Goal: Task Accomplishment & Management: Manage account settings

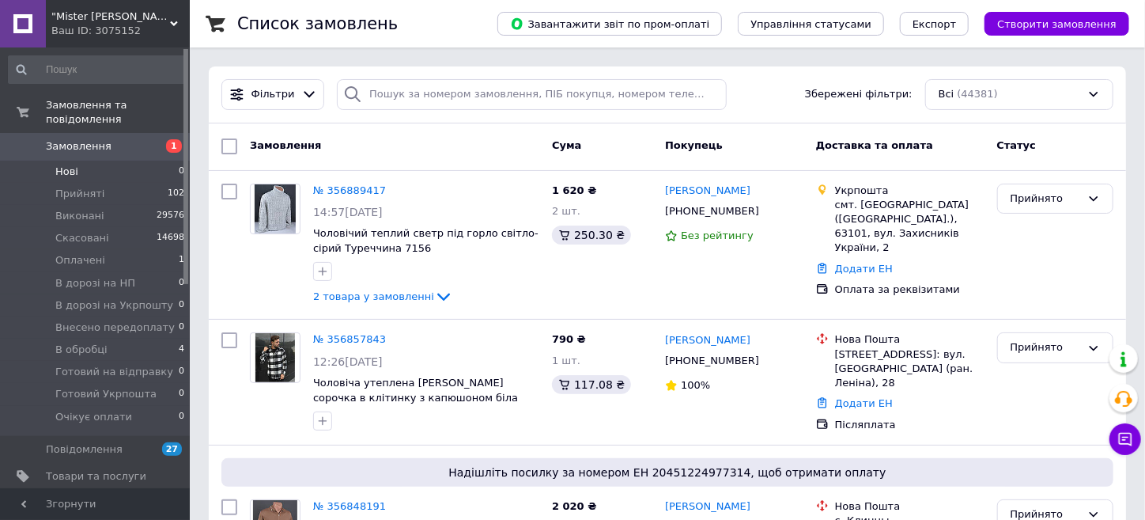
click at [73, 164] on span "Нові" at bounding box center [66, 171] width 23 height 14
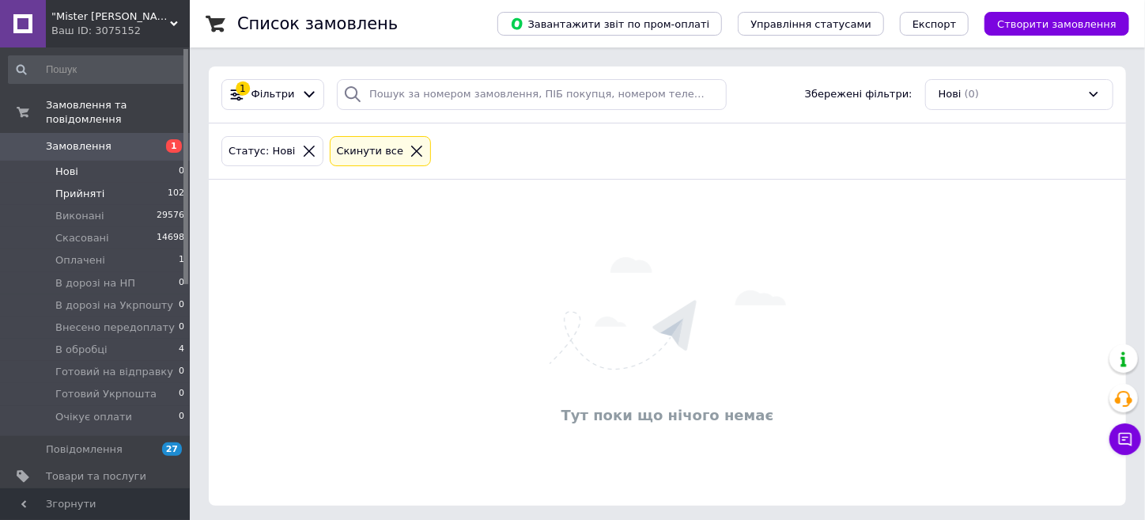
click at [71, 187] on span "Прийняті" at bounding box center [79, 194] width 49 height 14
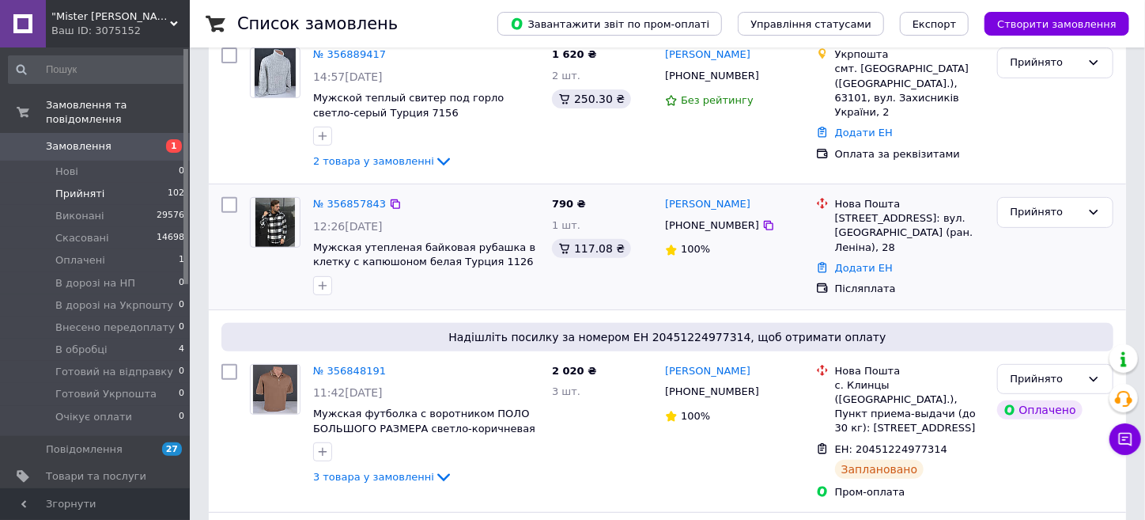
scroll to position [158, 0]
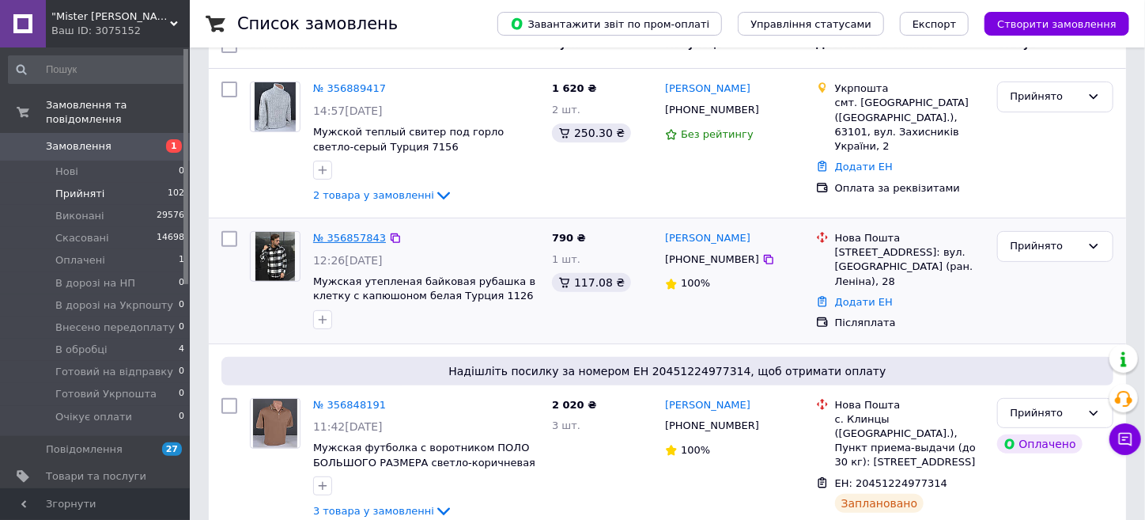
click at [347, 235] on link "№ 356857843" at bounding box center [349, 238] width 73 height 12
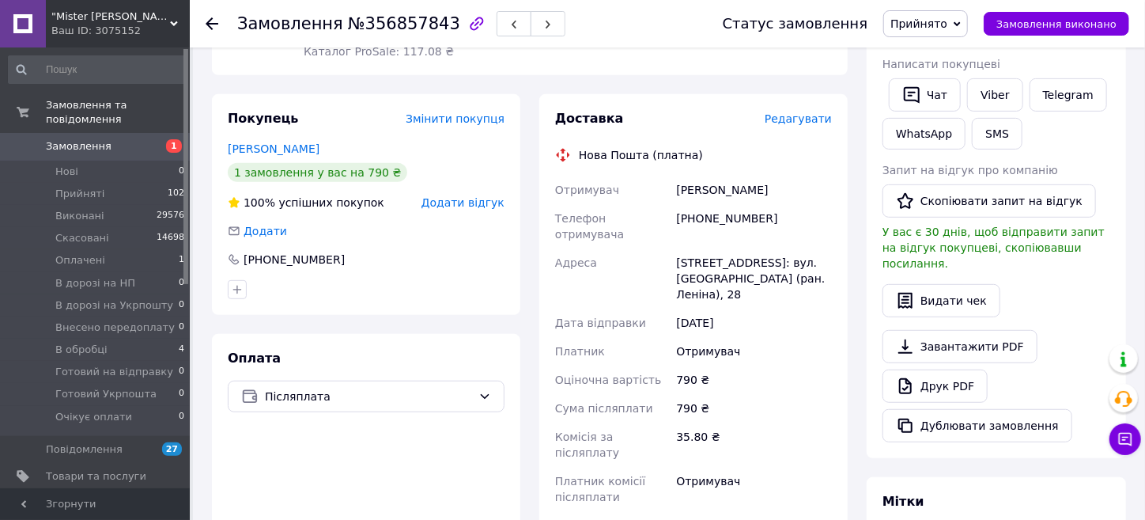
scroll to position [316, 0]
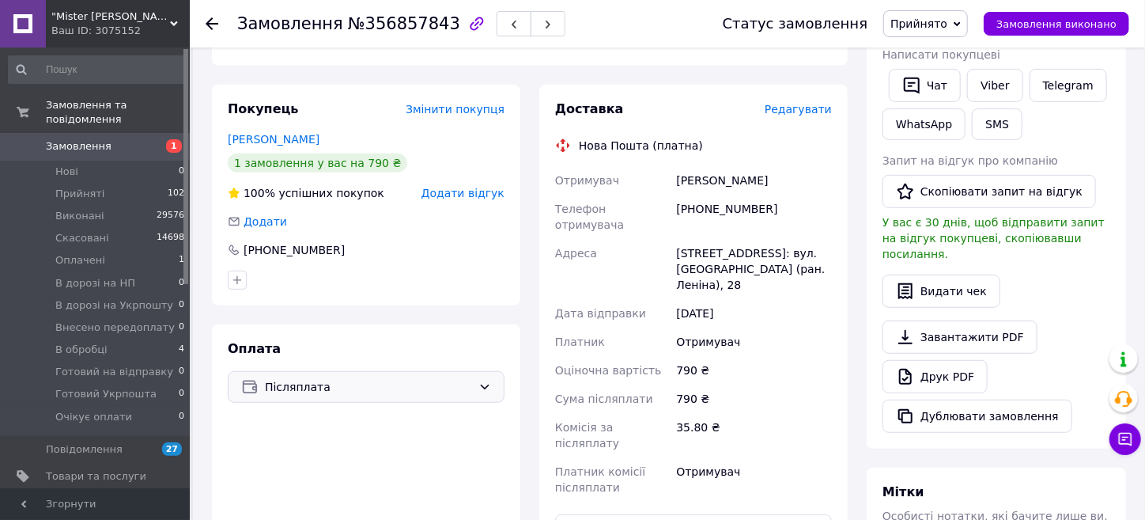
click at [428, 380] on div "Післяплата" at bounding box center [366, 387] width 277 height 32
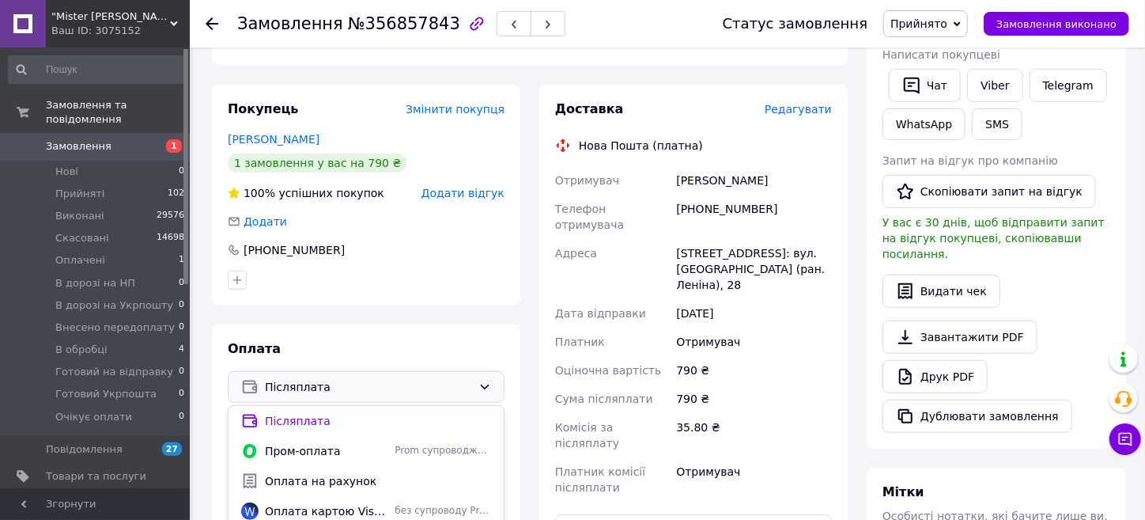
scroll to position [474, 0]
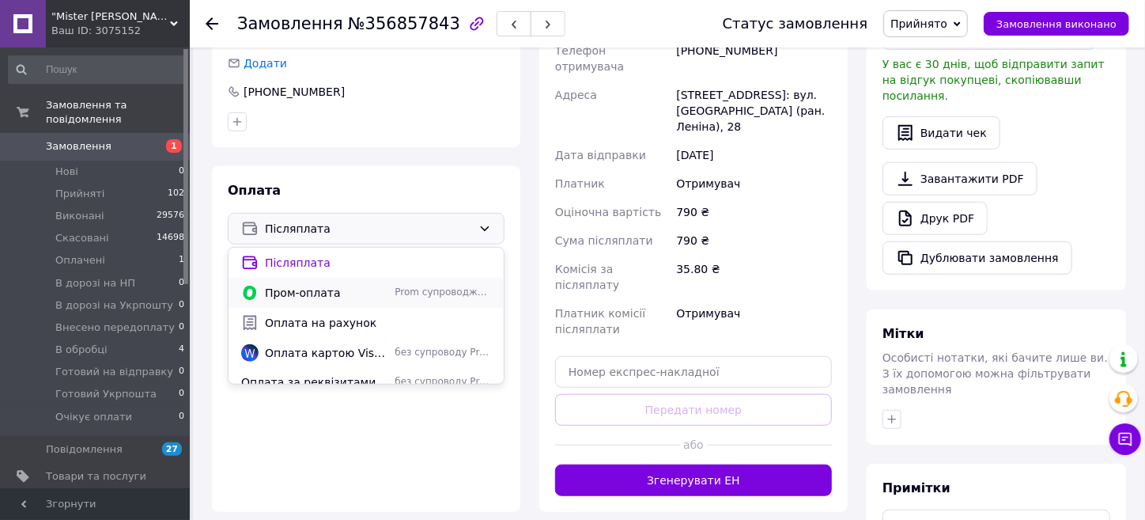
click at [321, 285] on span "Пром-оплата" at bounding box center [326, 293] width 123 height 16
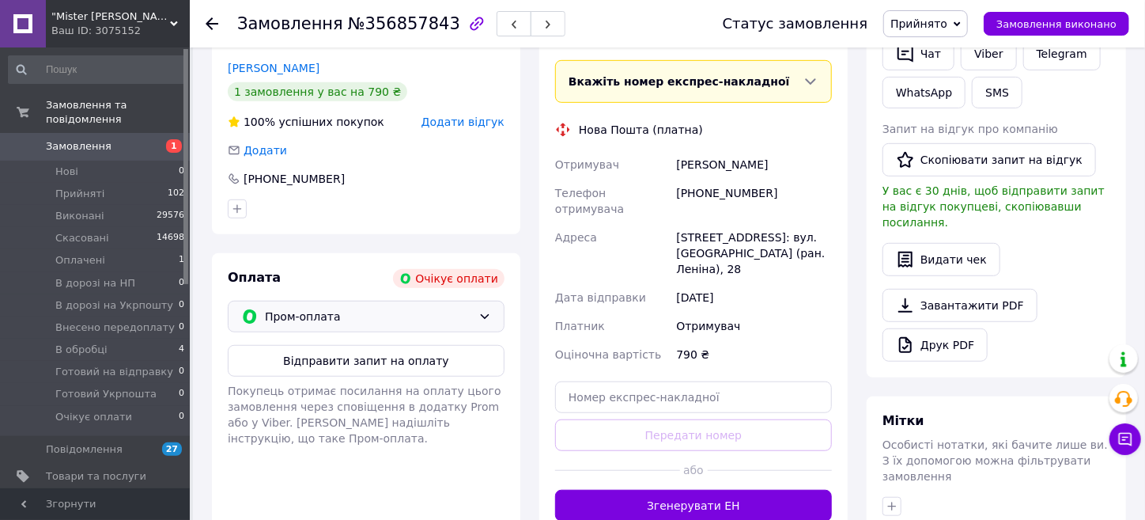
scroll to position [554, 0]
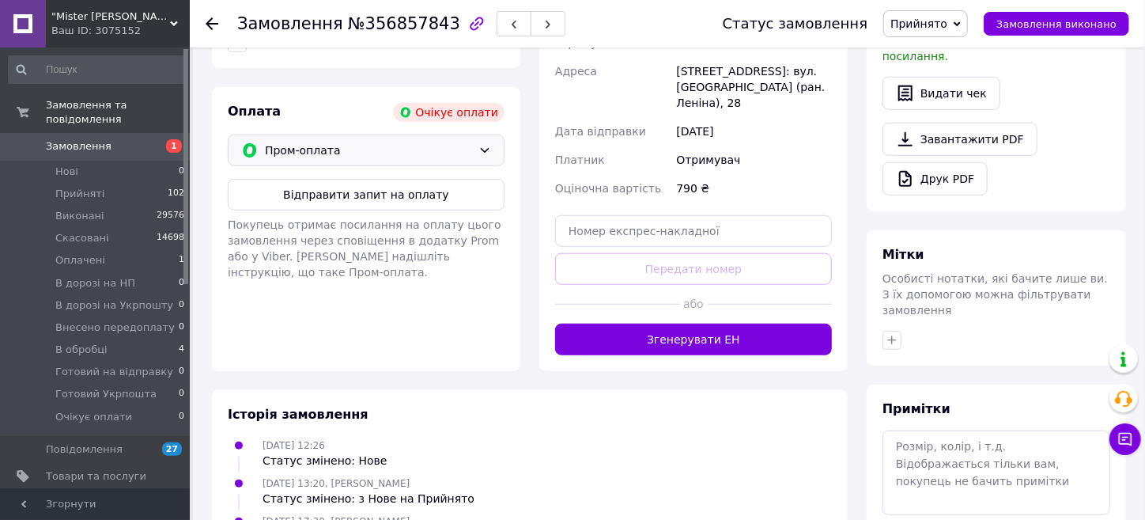
click at [415, 183] on button "Відправити запит на оплату" at bounding box center [366, 195] width 277 height 32
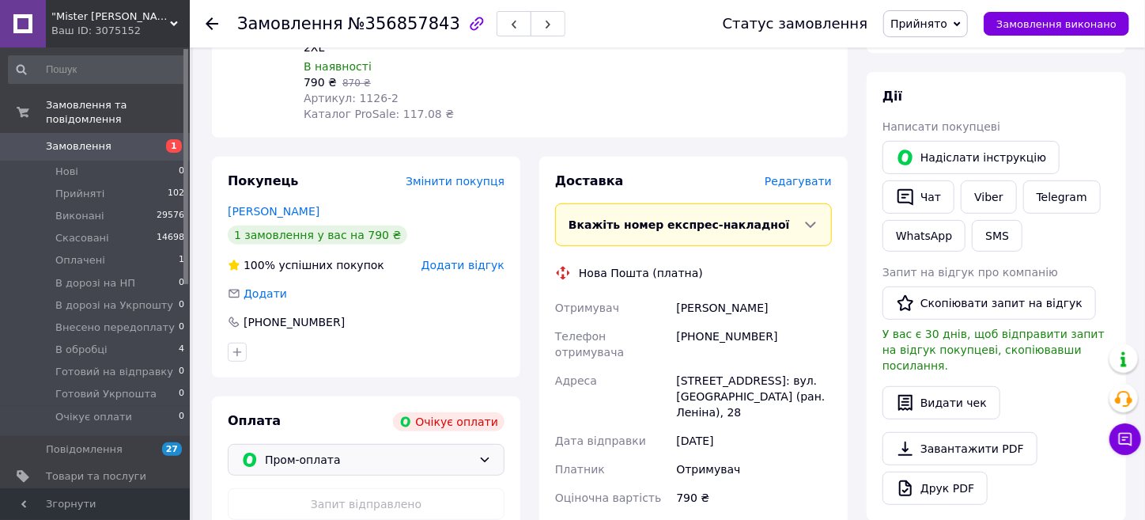
scroll to position [78, 0]
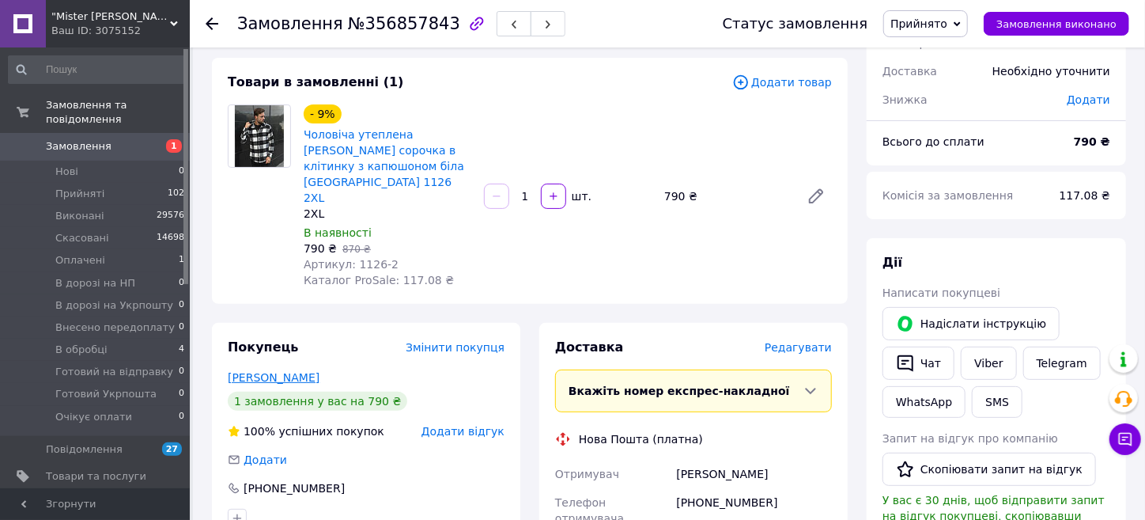
click at [278, 371] on link "Чорна Маргарита" at bounding box center [274, 377] width 92 height 13
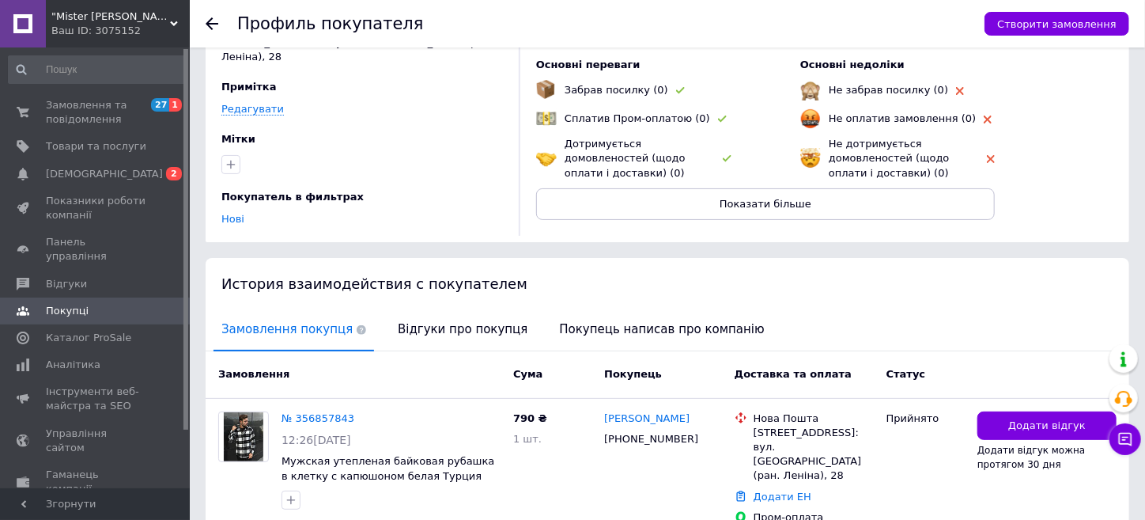
scroll to position [168, 0]
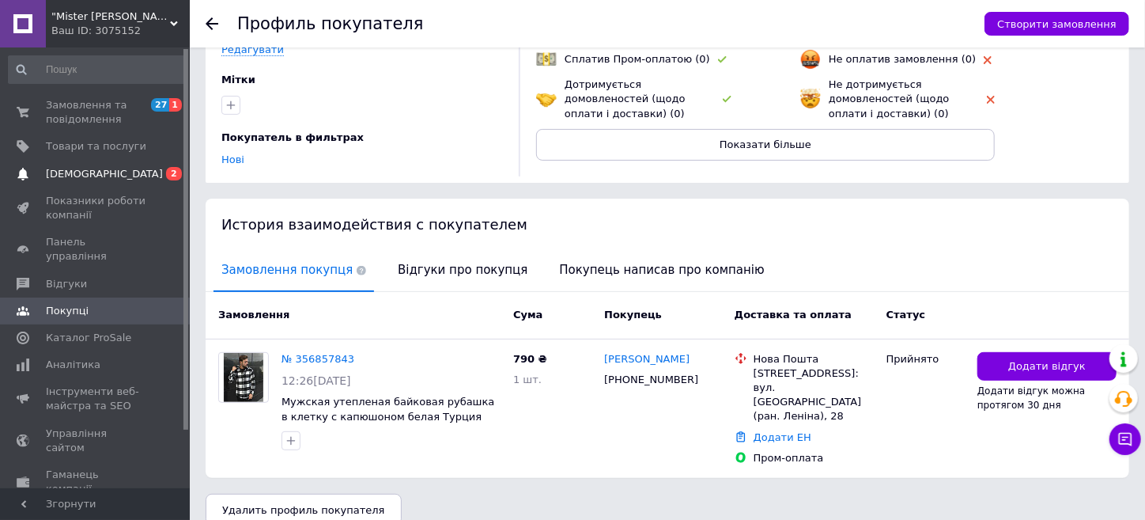
click at [107, 180] on span "[DEMOGRAPHIC_DATA]" at bounding box center [96, 174] width 100 height 14
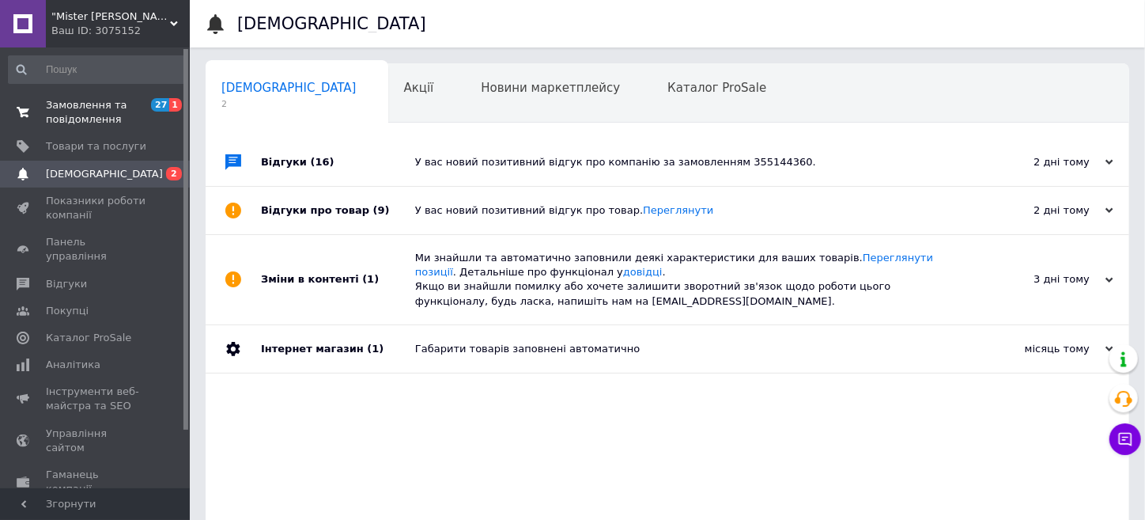
click at [76, 107] on span "Замовлення та повідомлення" at bounding box center [96, 112] width 100 height 28
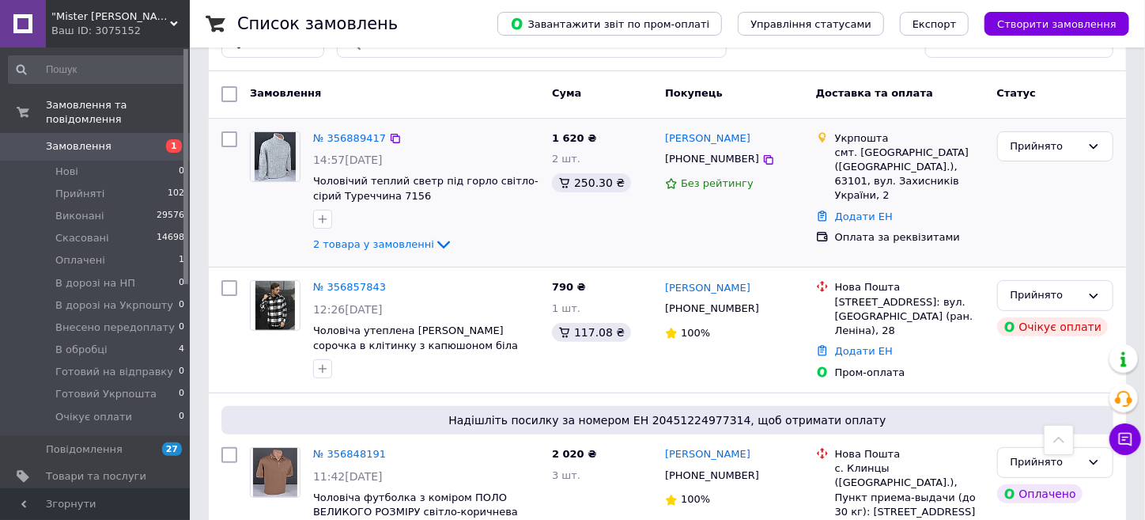
scroll to position [78, 0]
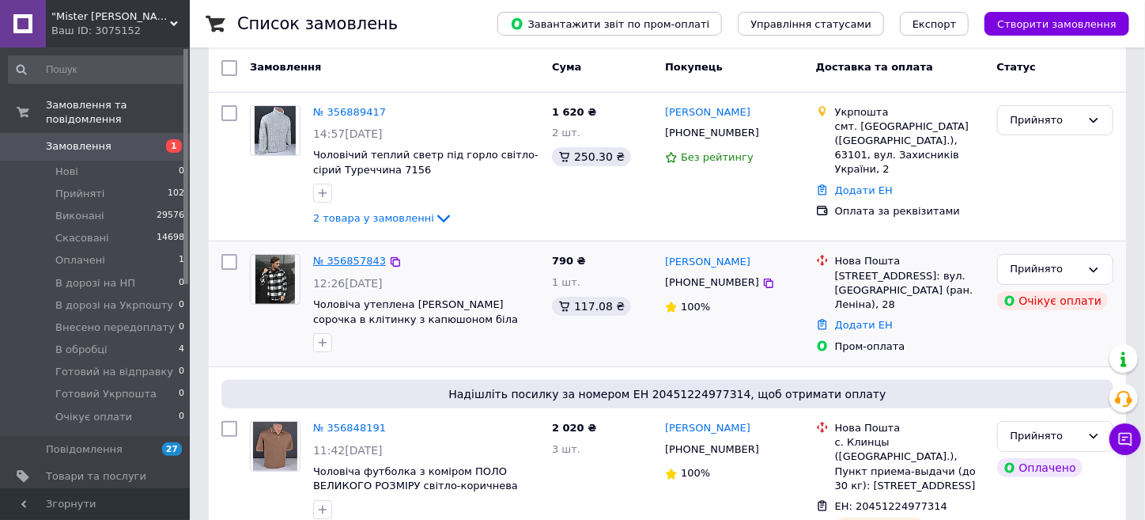
click at [345, 261] on link "№ 356857843" at bounding box center [349, 261] width 73 height 12
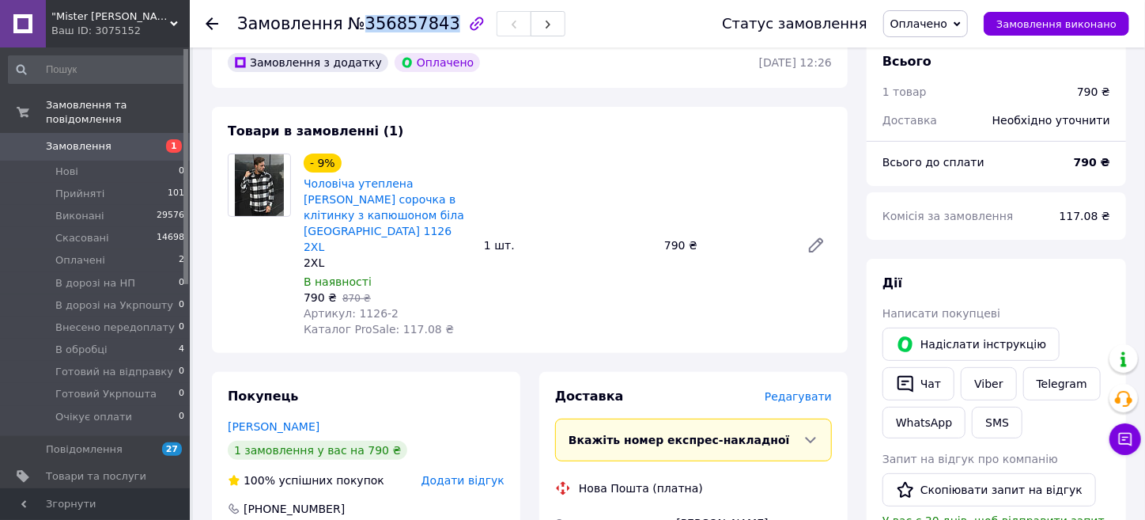
drag, startPoint x: 359, startPoint y: 28, endPoint x: 433, endPoint y: 17, distance: 74.4
click at [433, 17] on span "№356857843" at bounding box center [404, 23] width 112 height 19
copy span "356857843"
